Goal: Find specific page/section: Find specific page/section

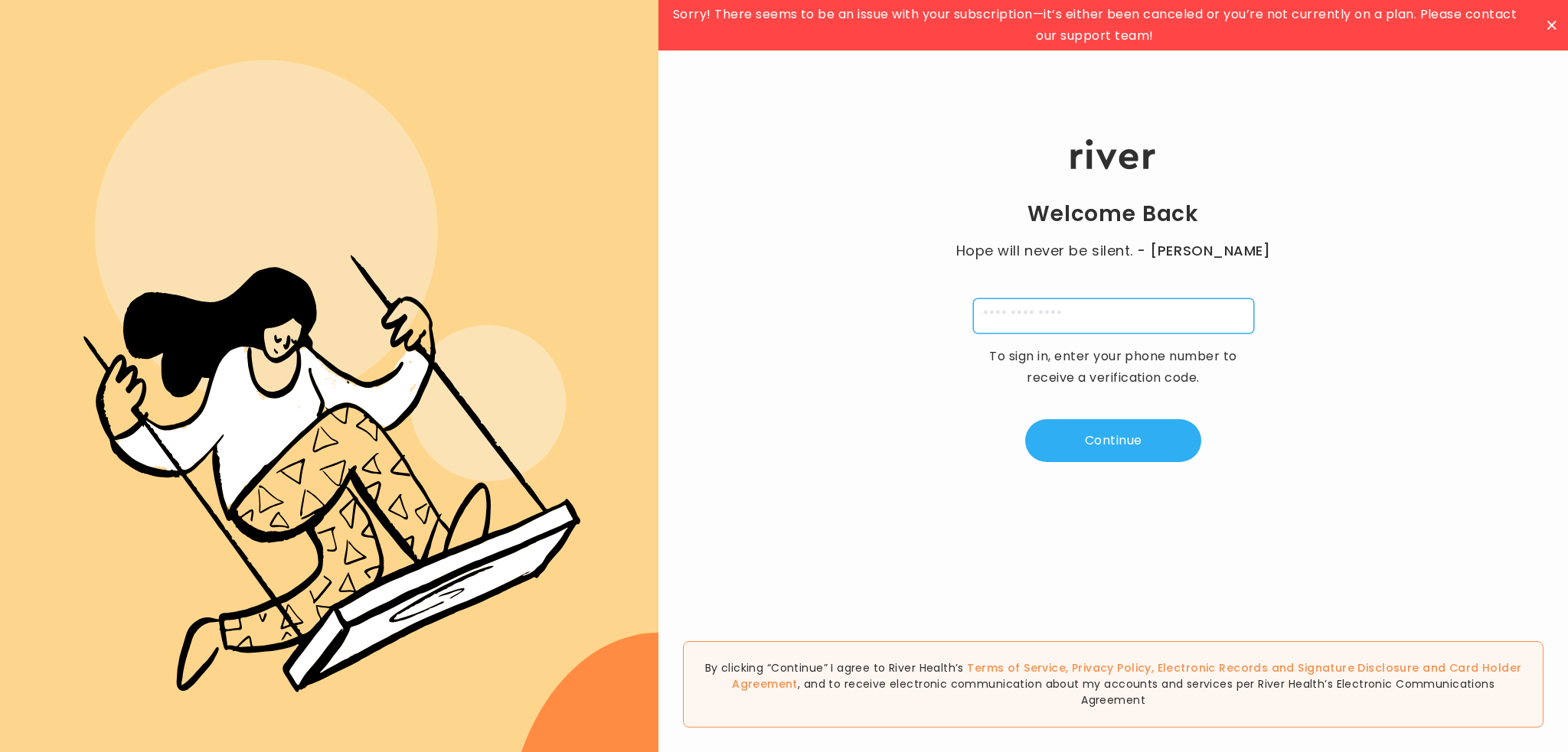
click at [1043, 323] on input "tel" at bounding box center [1113, 316] width 281 height 36
type input "**********"
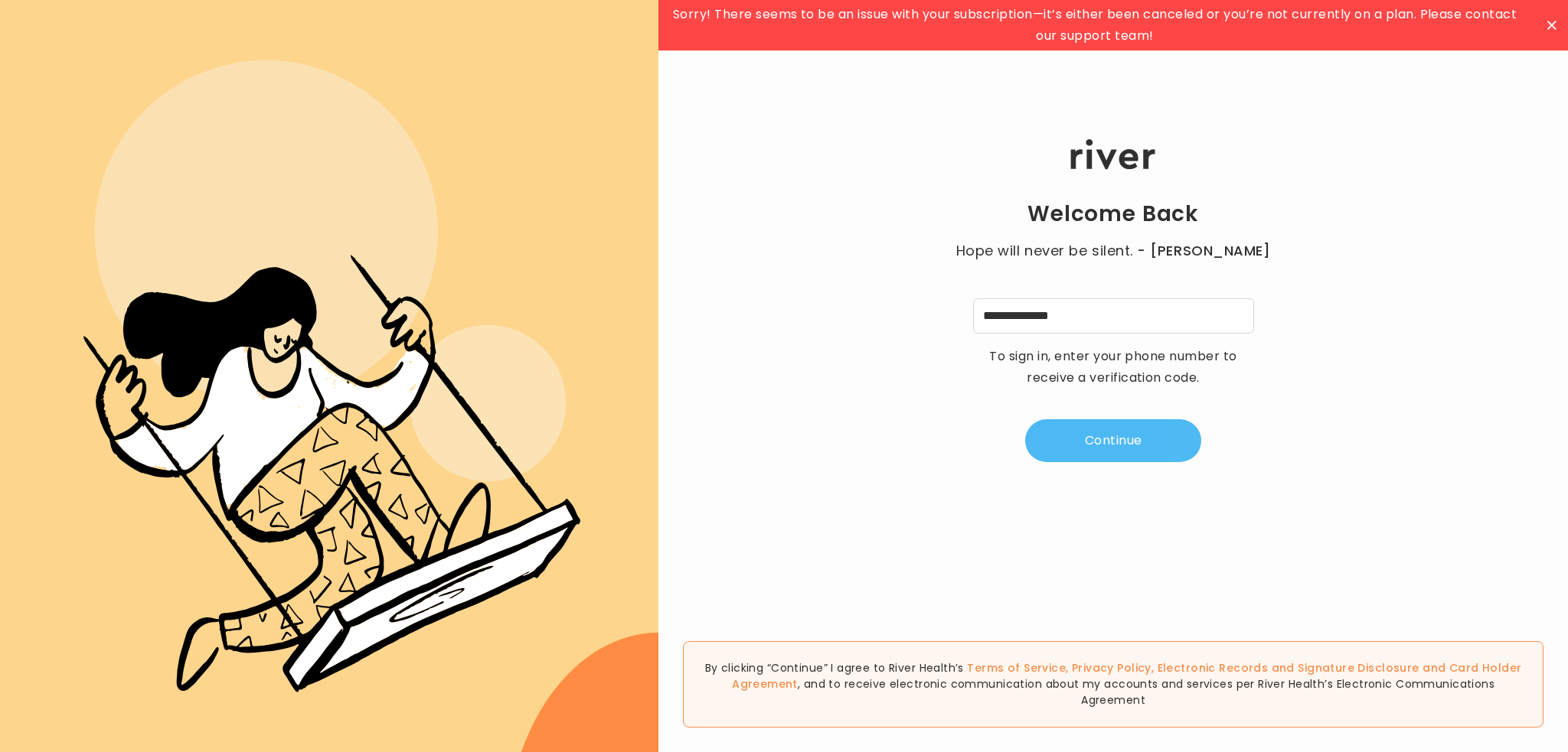
click at [1110, 434] on button "Continue" at bounding box center [1113, 440] width 176 height 43
type input "*"
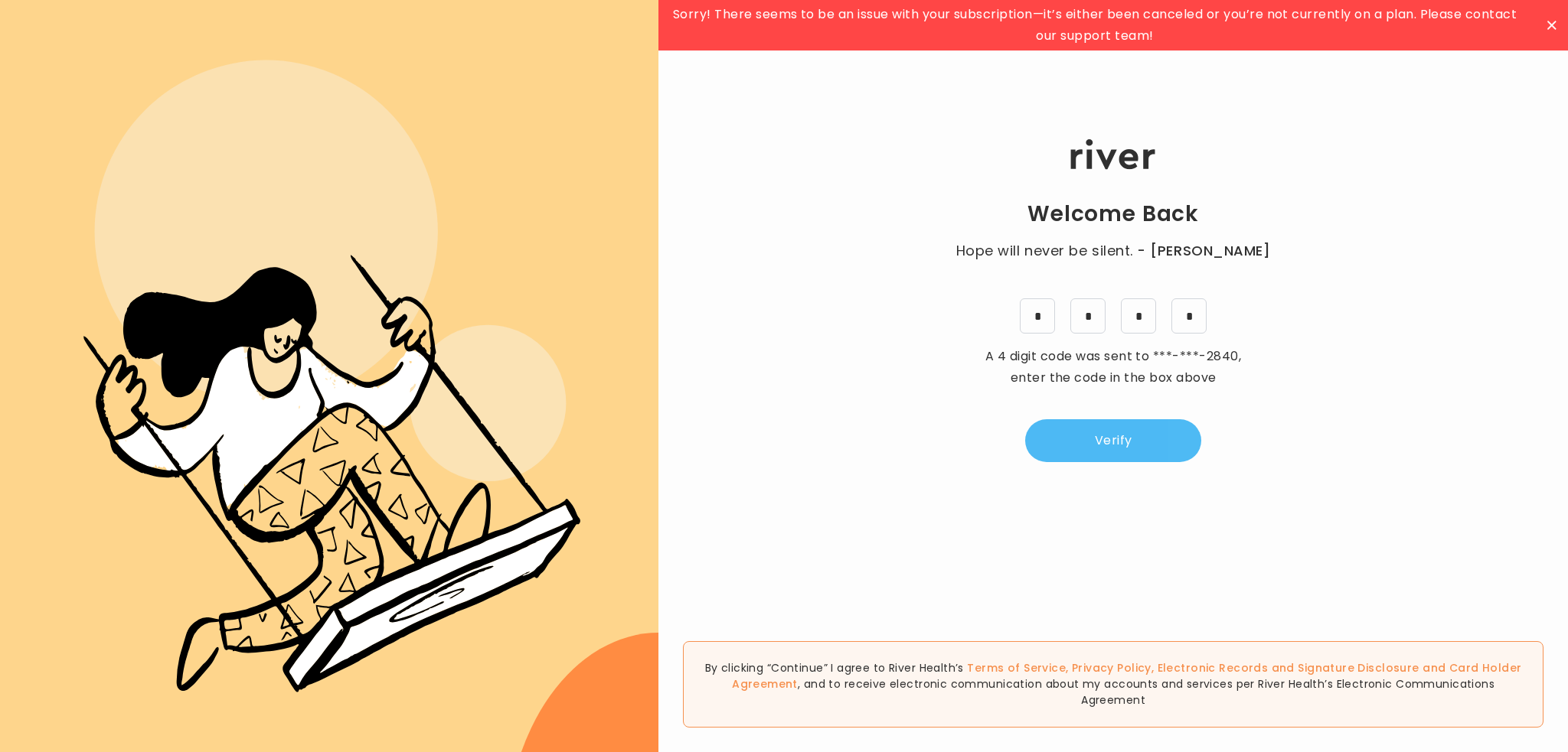
click at [1060, 440] on button "Verify" at bounding box center [1113, 440] width 176 height 43
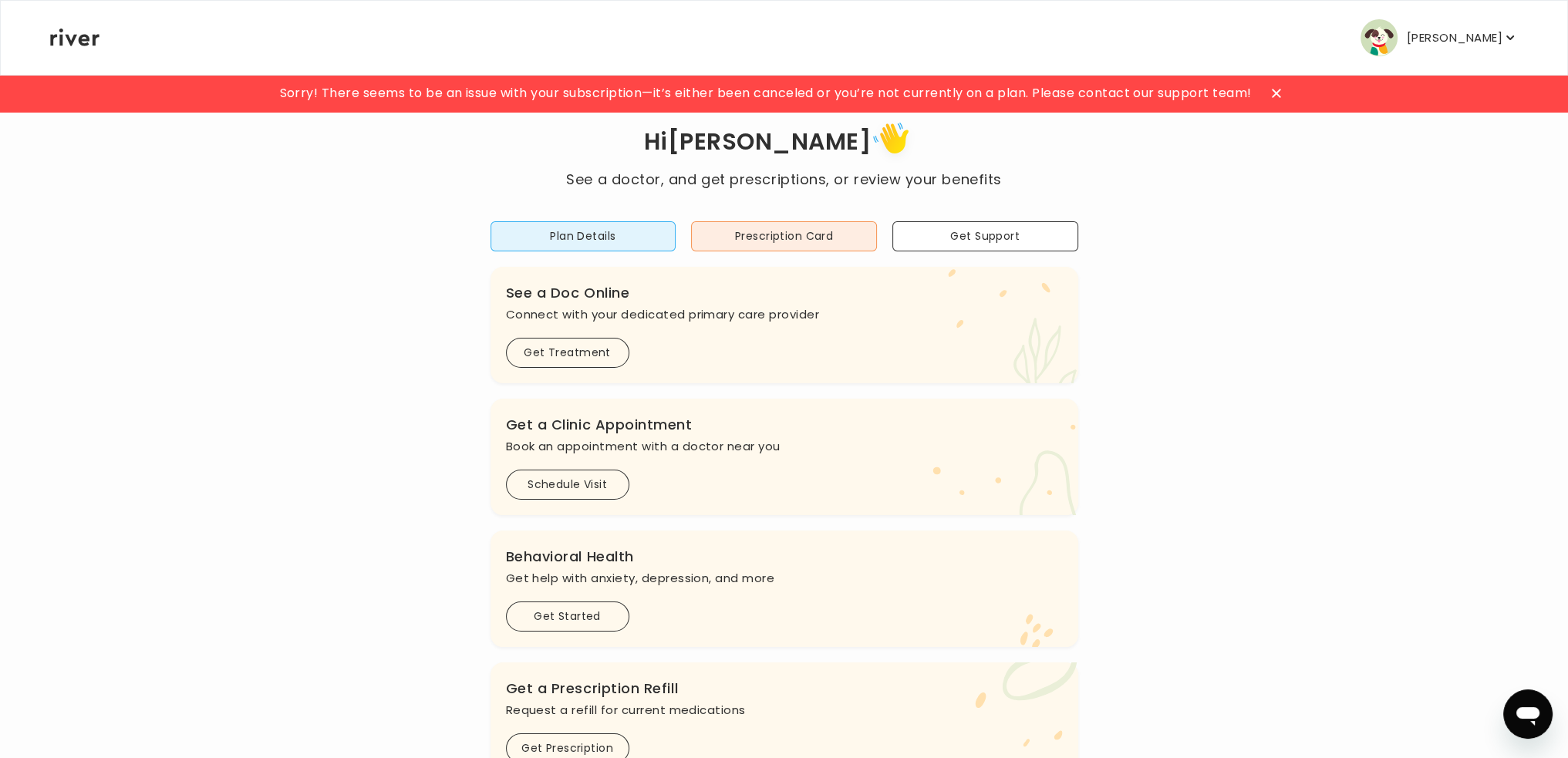
click at [1490, 40] on p "[PERSON_NAME]" at bounding box center [1455, 37] width 96 height 22
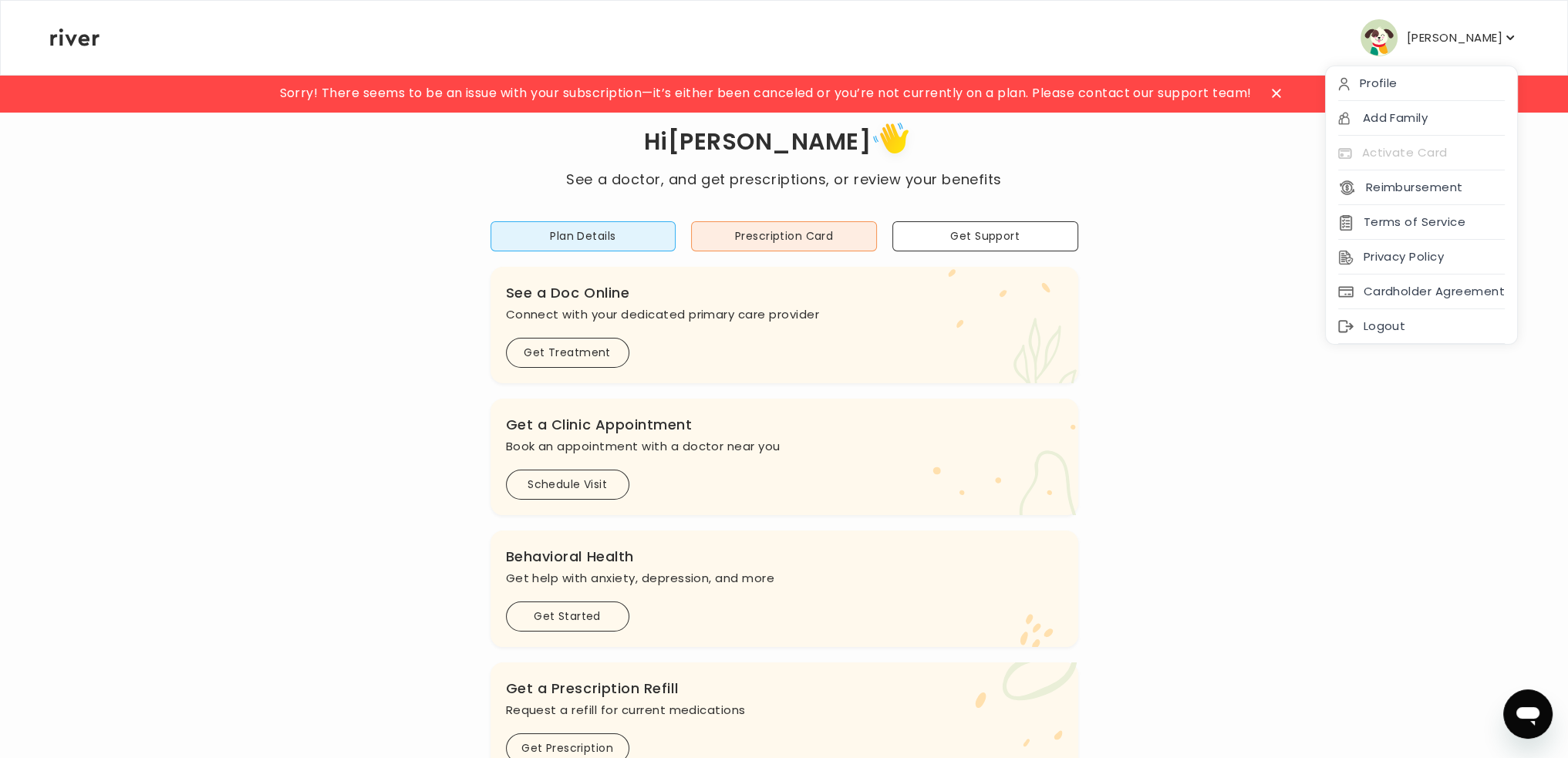
click at [1154, 345] on div "Hi Scott See a doctor, and get prescriptions, or review your benefits Plan Deta…" at bounding box center [784, 514] width 1469 height 794
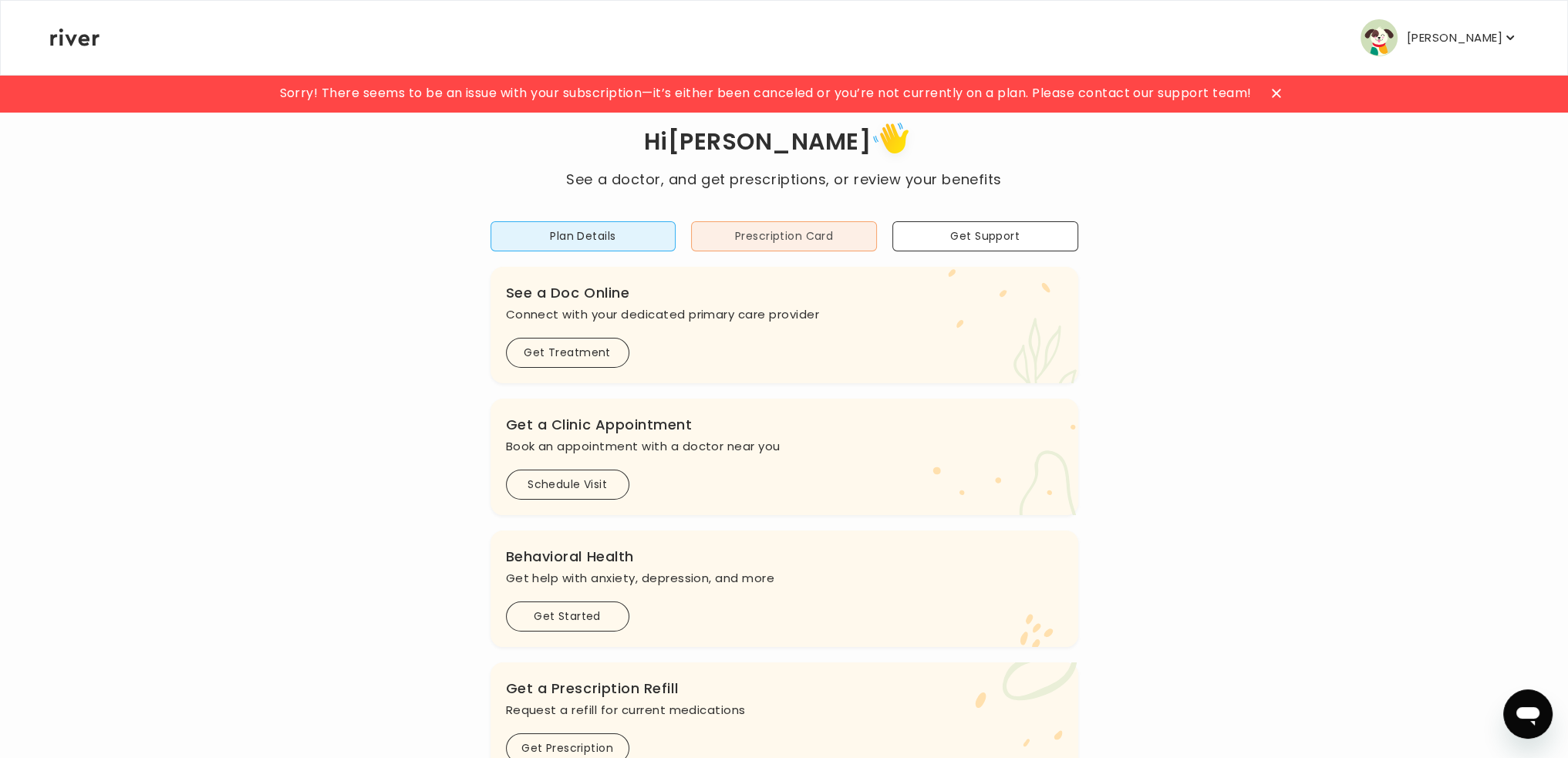
click at [776, 234] on button "Prescription Card" at bounding box center [784, 237] width 186 height 30
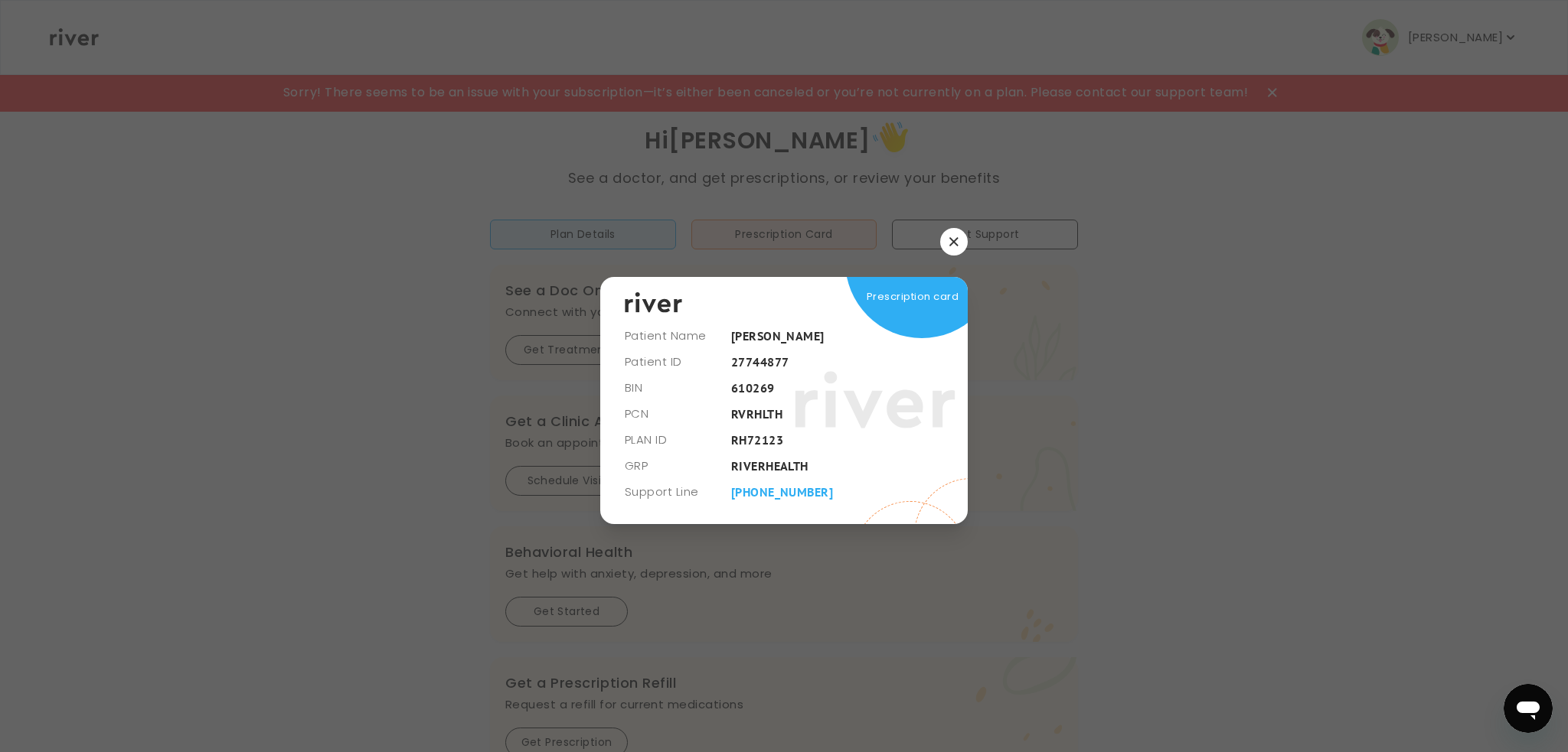
click at [959, 242] on button "button" at bounding box center [953, 241] width 28 height 28
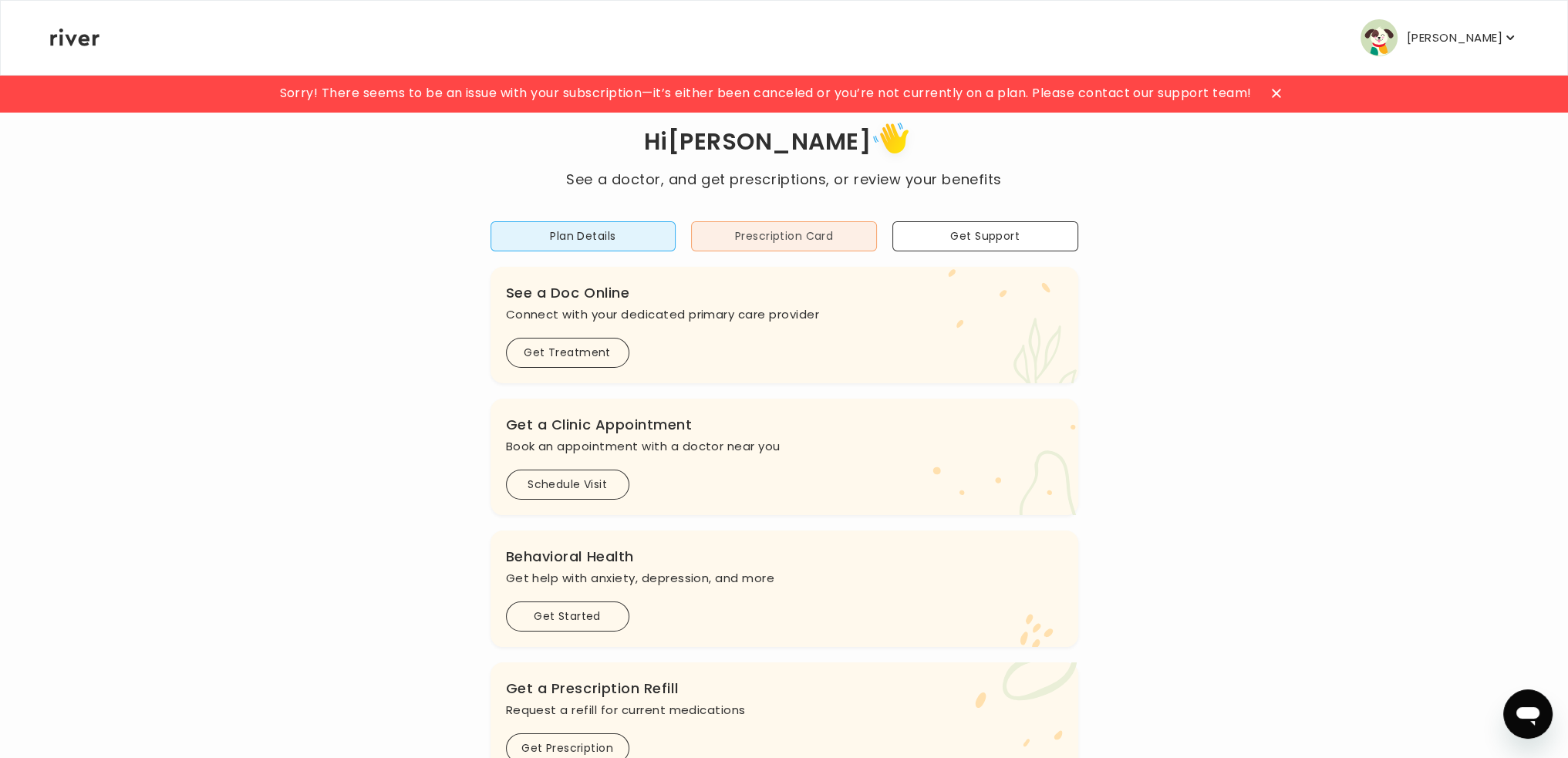
click at [755, 226] on button "Prescription Card" at bounding box center [784, 237] width 186 height 30
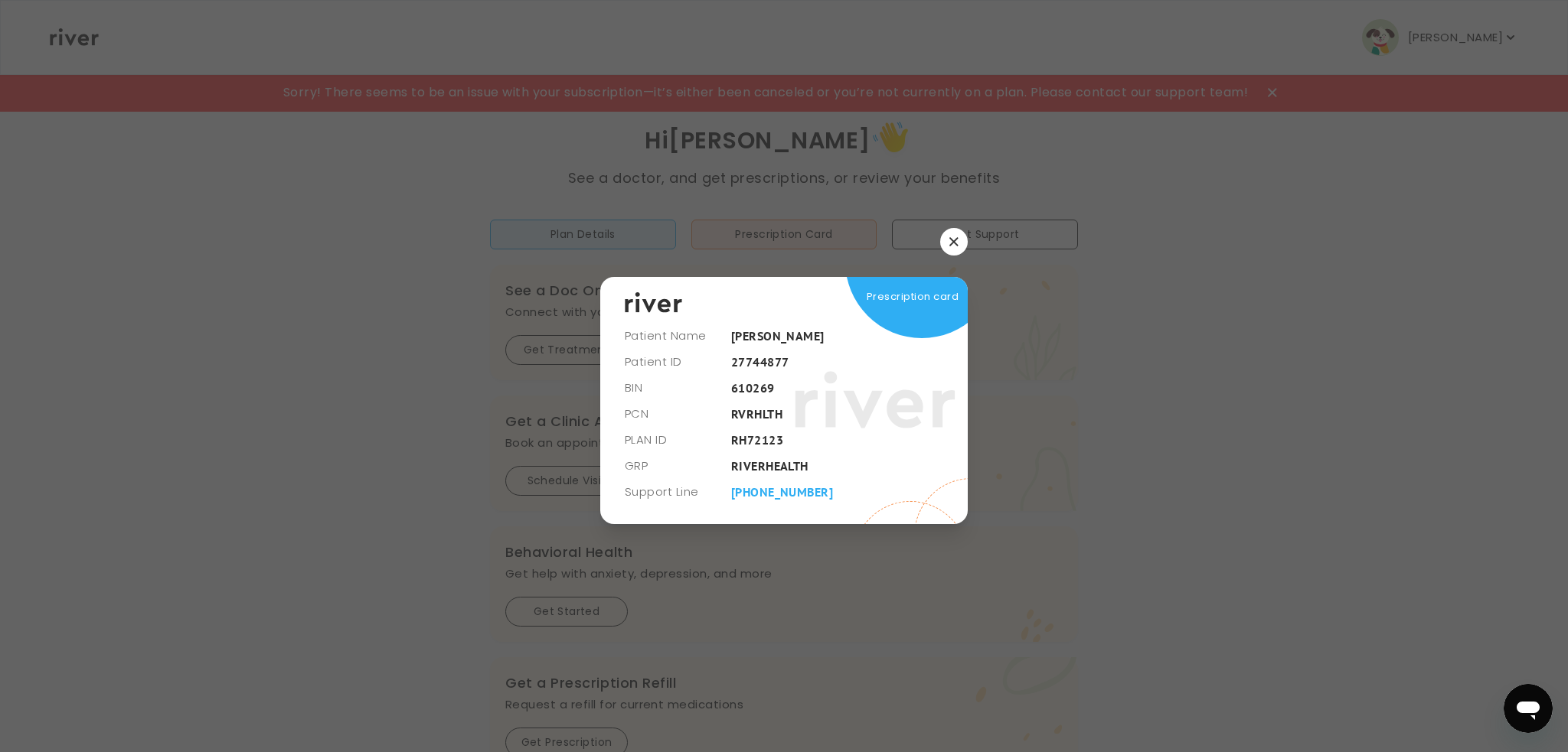
click at [949, 248] on button "button" at bounding box center [953, 241] width 28 height 28
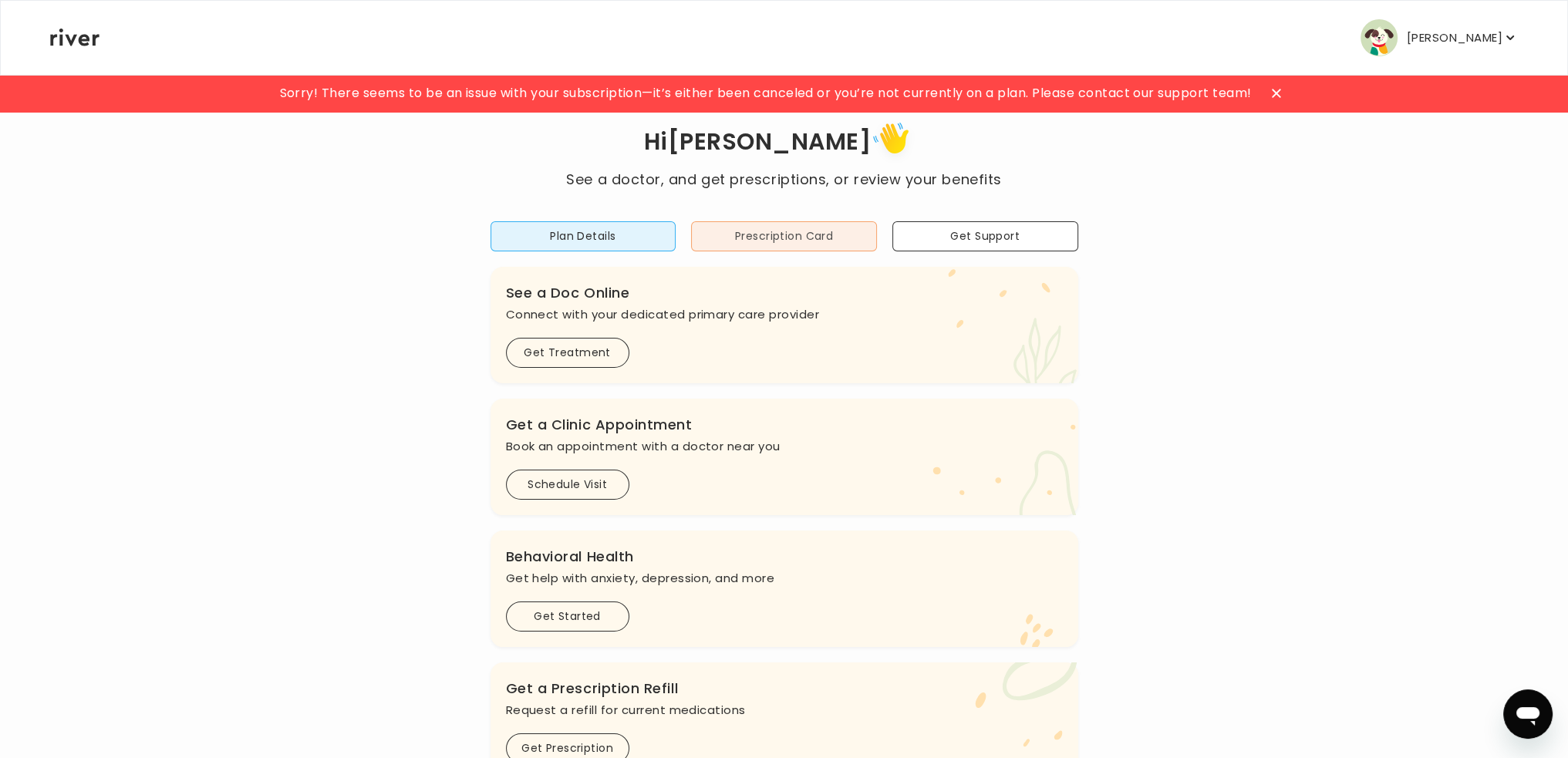
click at [805, 237] on button "Prescription Card" at bounding box center [784, 237] width 186 height 30
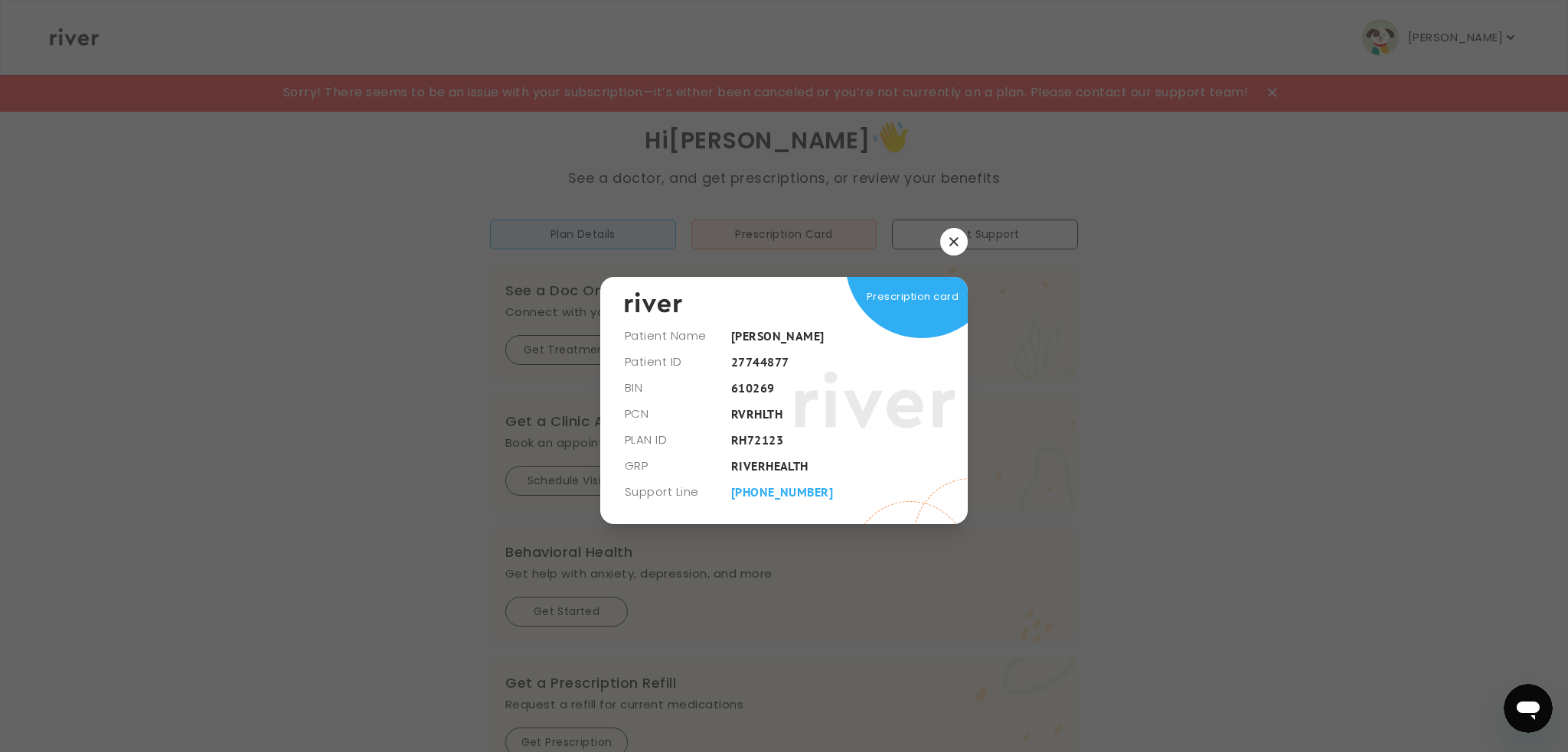
click at [952, 250] on button "button" at bounding box center [953, 241] width 28 height 28
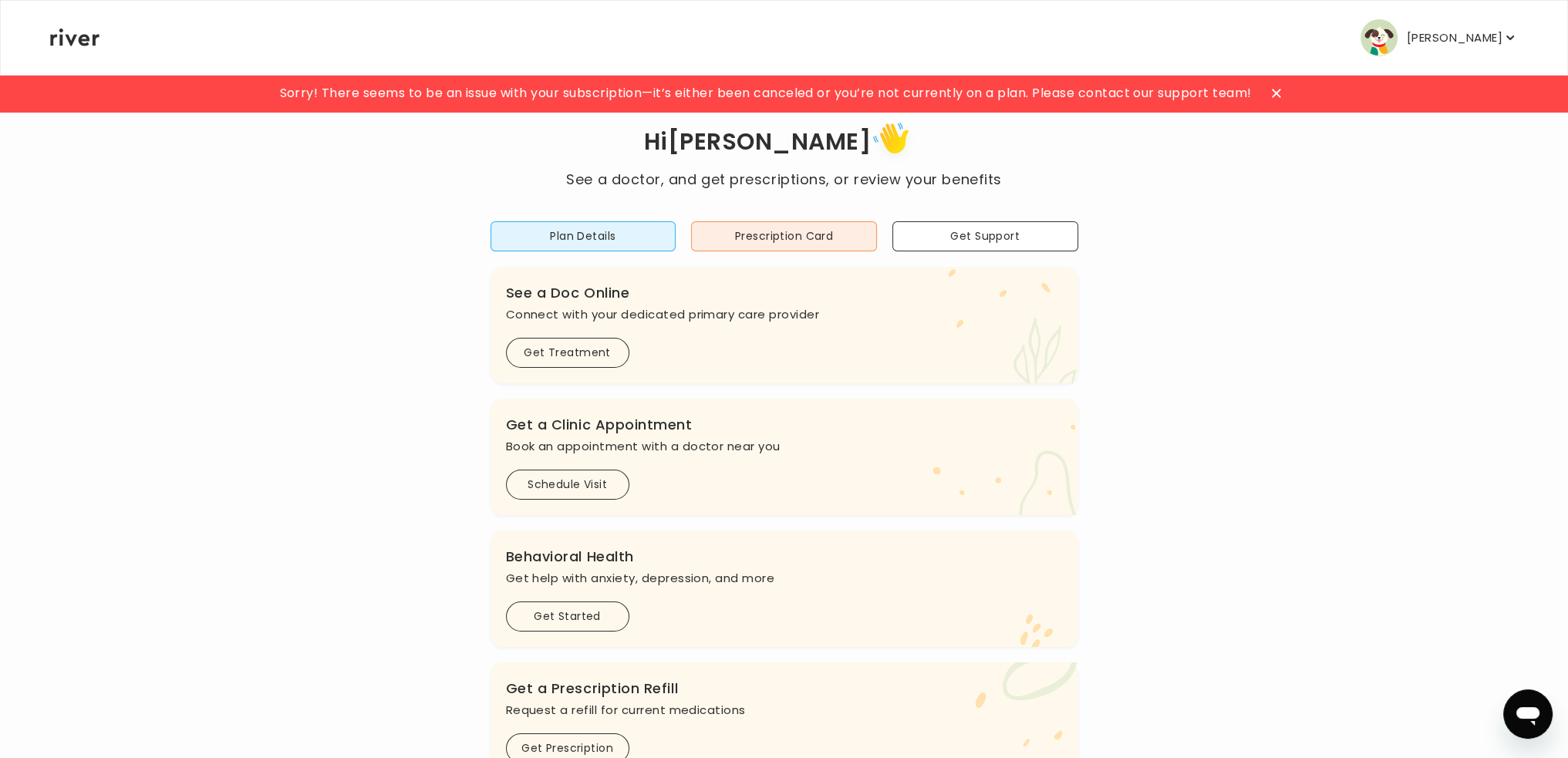
click at [1457, 36] on p "[PERSON_NAME]" at bounding box center [1455, 37] width 96 height 22
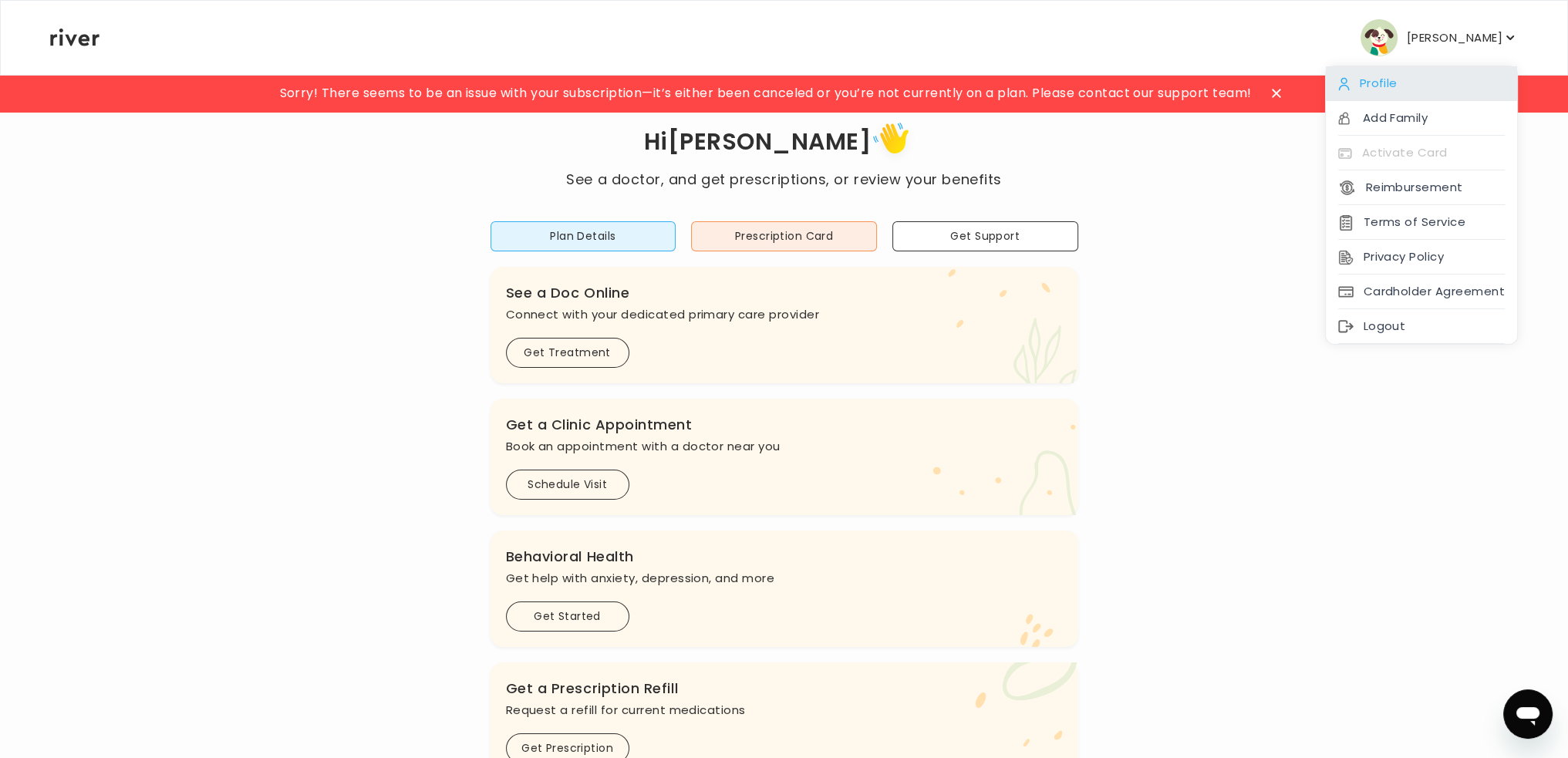
click at [1436, 84] on div "Profile" at bounding box center [1421, 84] width 191 height 35
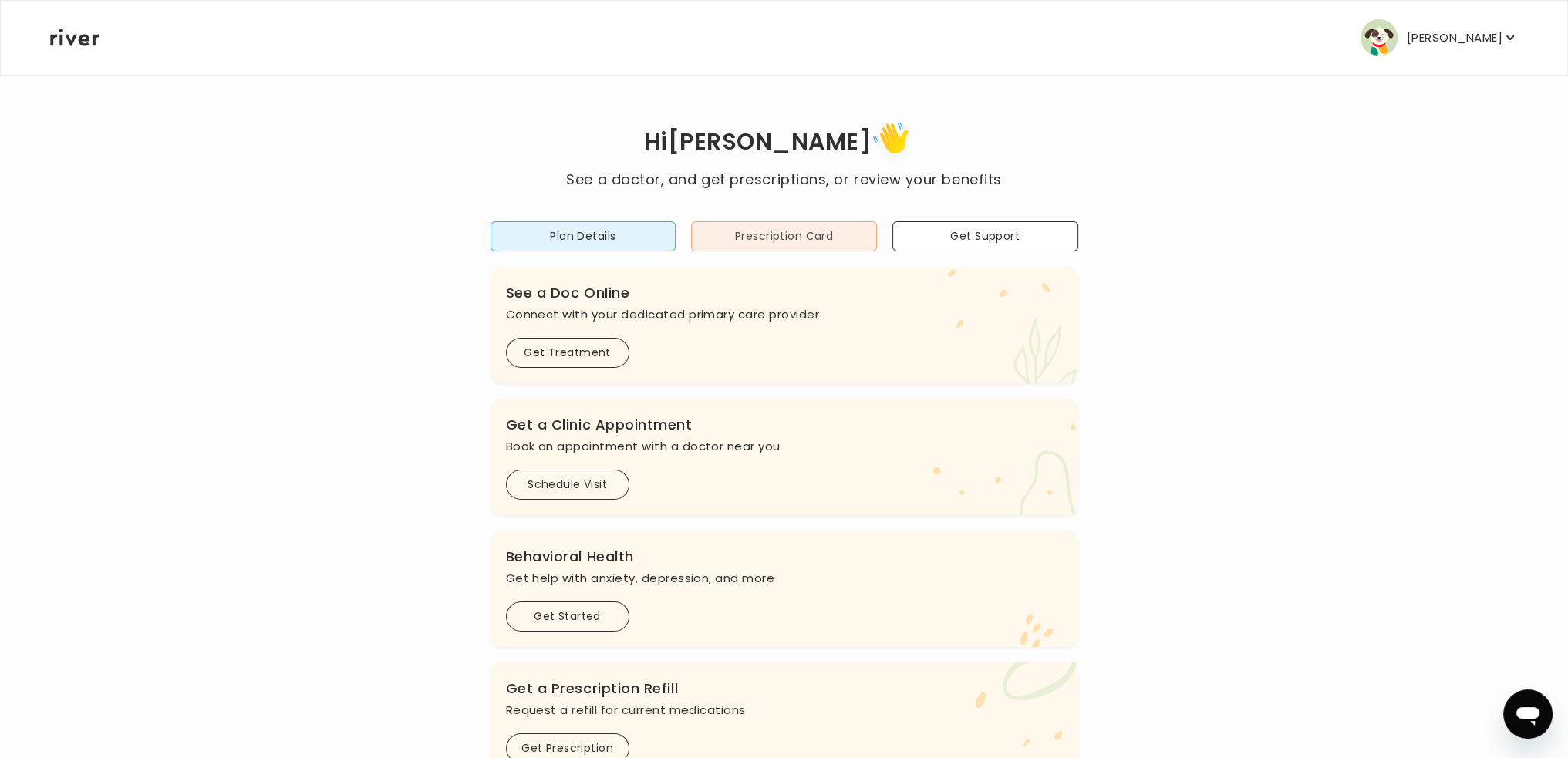
click at [765, 239] on button "Prescription Card" at bounding box center [784, 237] width 186 height 30
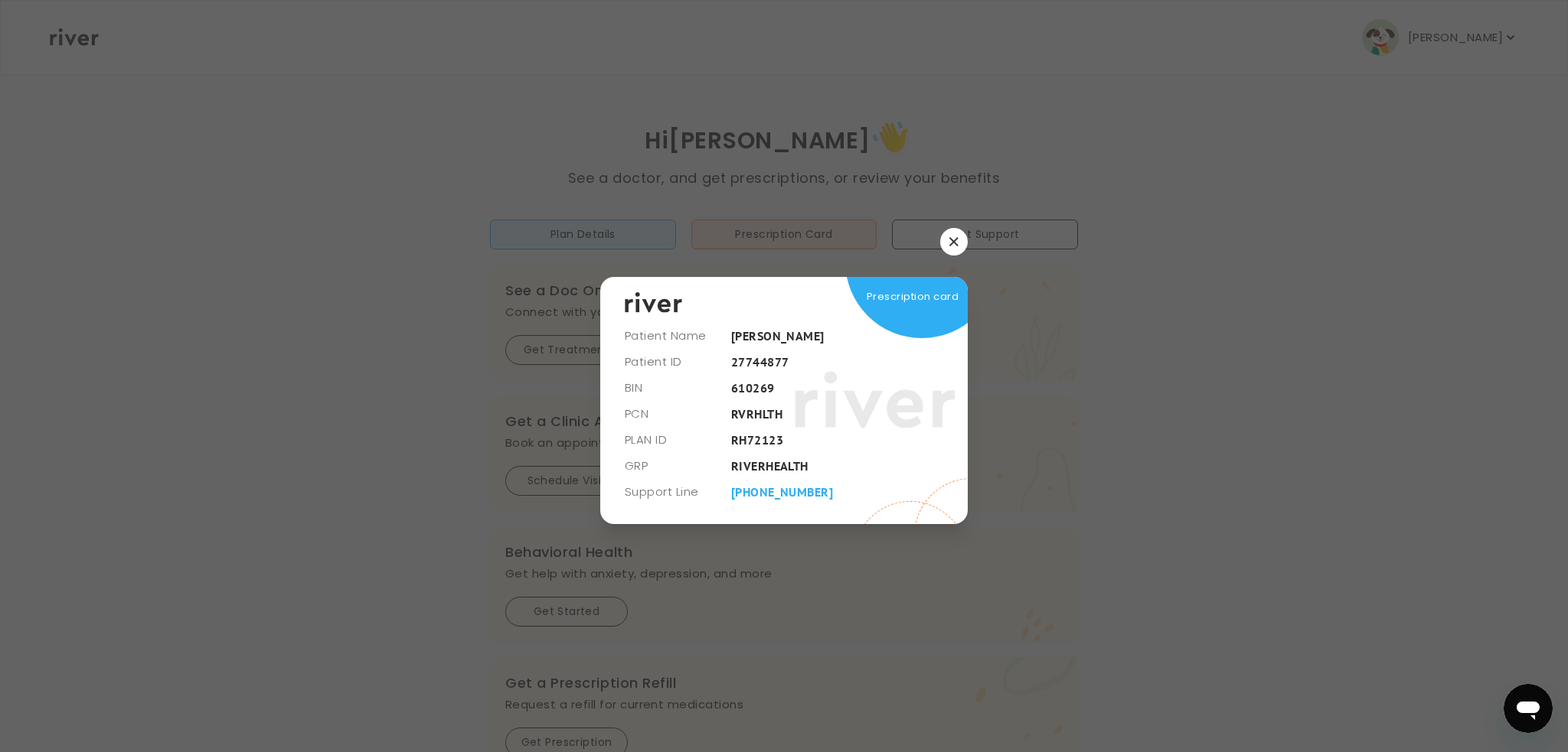
click at [946, 248] on button "button" at bounding box center [953, 241] width 28 height 28
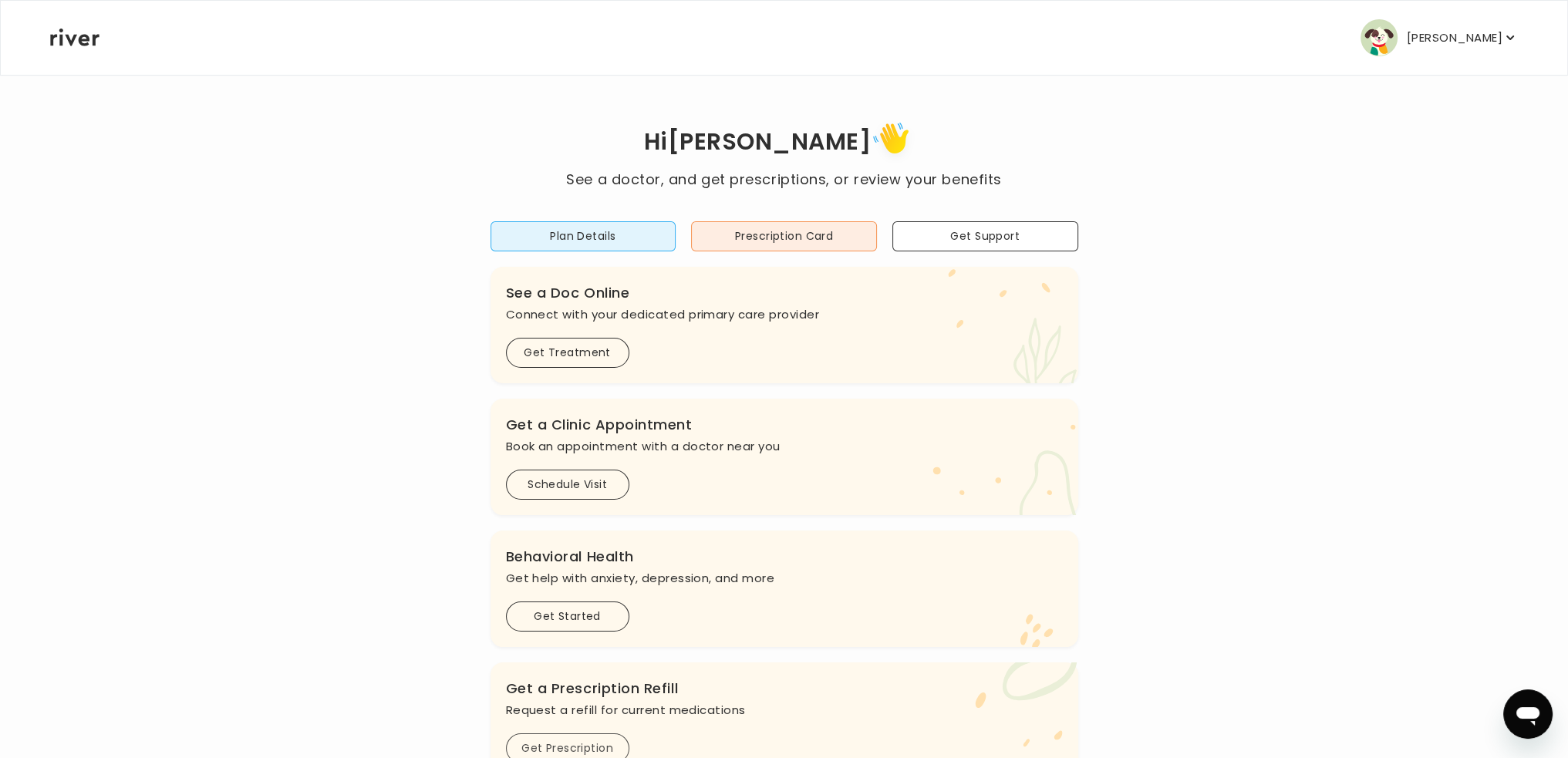
click at [604, 736] on button "Get Prescription" at bounding box center [568, 748] width 124 height 30
